Goal: Task Accomplishment & Management: Manage account settings

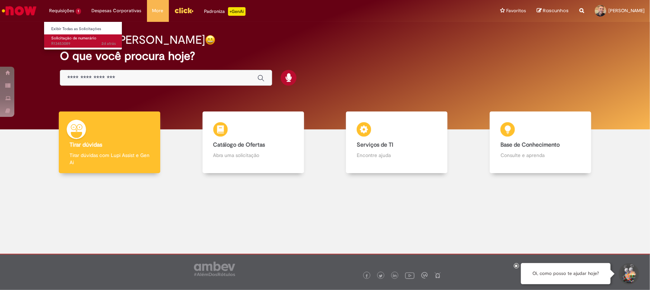
click at [71, 38] on span "Solicitação de numerário" at bounding box center [73, 38] width 45 height 5
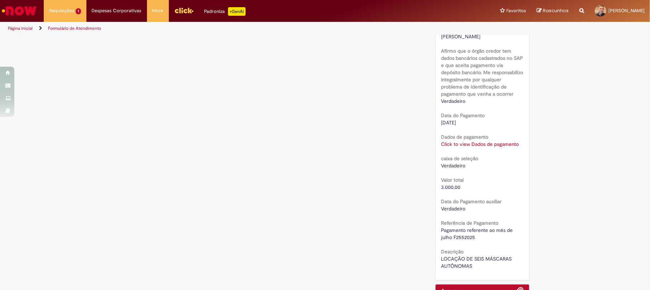
scroll to position [640, 0]
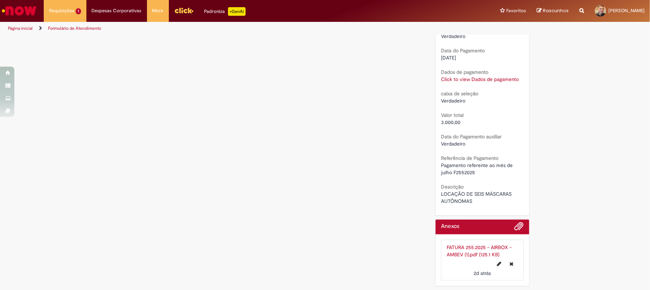
click at [478, 251] on div "FATURA 255.2025 - AIRBOX - AMBEV (1).pdf (125.1 KB)" at bounding box center [482, 251] width 71 height 14
click at [462, 250] on link "FATURA 255.2025 - AIRBOX - AMBEV (1).pdf (125.1 KB)" at bounding box center [479, 251] width 65 height 14
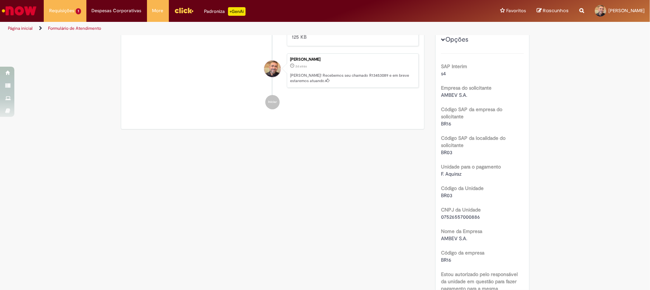
scroll to position [0, 0]
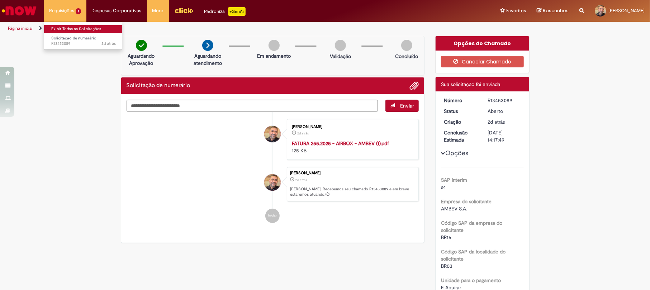
click at [60, 30] on link "Exibir Todas as Solicitações" at bounding box center [83, 29] width 79 height 8
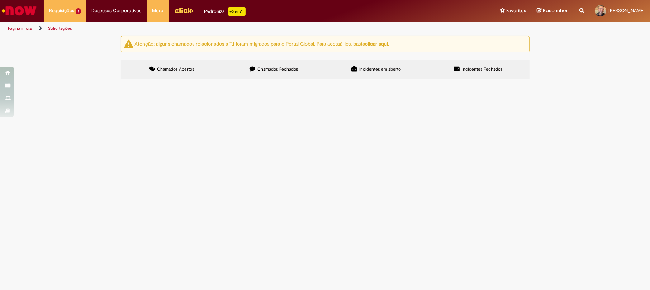
click at [270, 72] on span "Chamados Fechados" at bounding box center [277, 69] width 41 height 6
click at [0, 0] on span "Treinamentos voltados a segurança e saúde do trabalho, capacitando os colaborad…" at bounding box center [0, 0] width 0 height 0
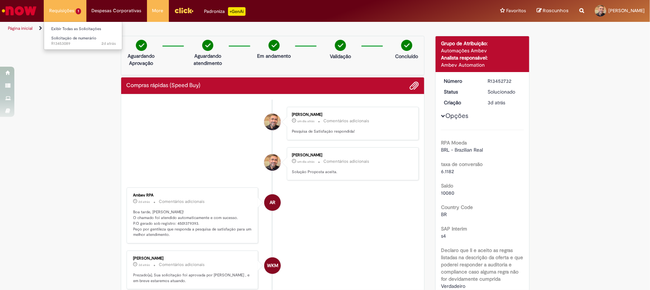
click at [68, 11] on li "Requisições 1 Exibir Todas as Solicitações Solicitação de numerário 2d atrás 2 …" at bounding box center [65, 11] width 43 height 22
click at [69, 39] on span "Solicitação de numerário" at bounding box center [73, 38] width 45 height 5
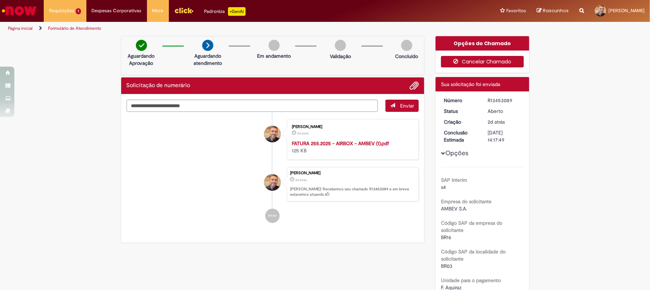
click at [494, 65] on button "Cancelar Chamado" at bounding box center [482, 61] width 83 height 11
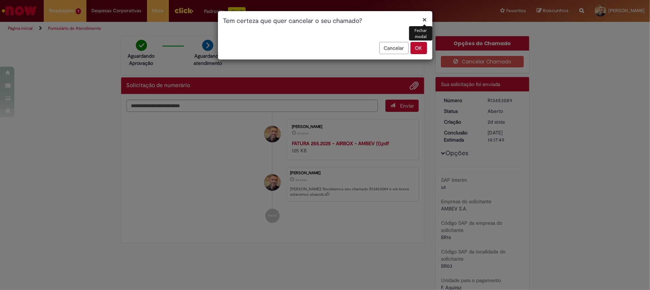
click at [417, 49] on button "OK" at bounding box center [419, 48] width 16 height 12
